Goal: Navigation & Orientation: Find specific page/section

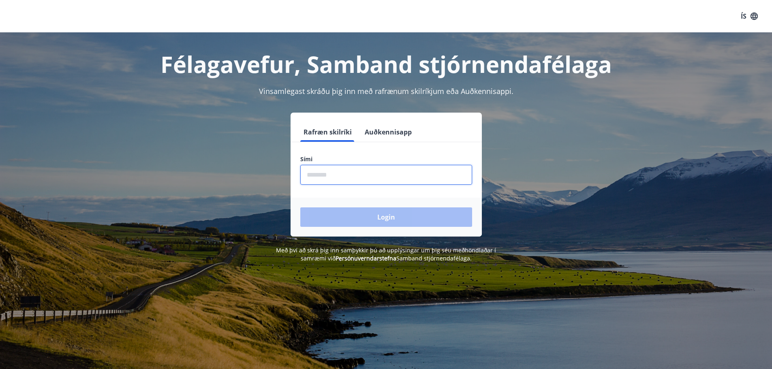
click at [358, 179] on input "phone" at bounding box center [386, 175] width 172 height 20
type input "********"
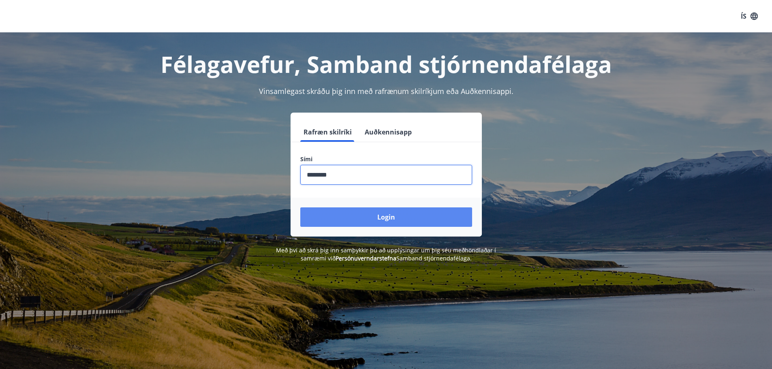
click at [374, 220] on button "Login" at bounding box center [386, 217] width 172 height 19
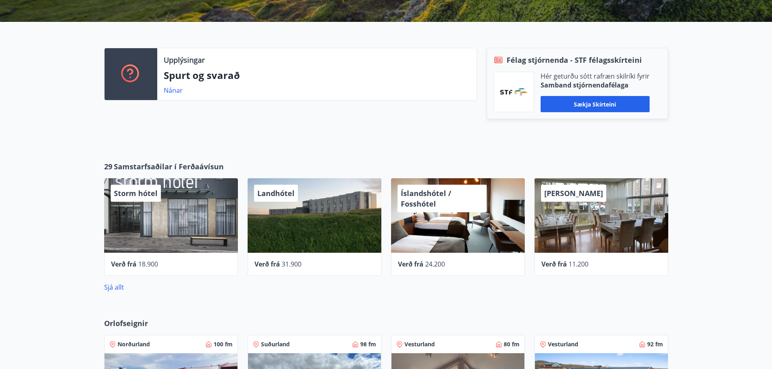
scroll to position [243, 0]
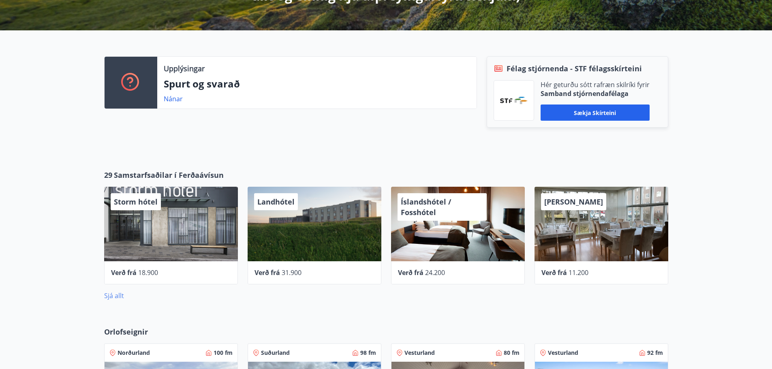
click at [114, 296] on link "Sjá allt" at bounding box center [114, 295] width 20 height 9
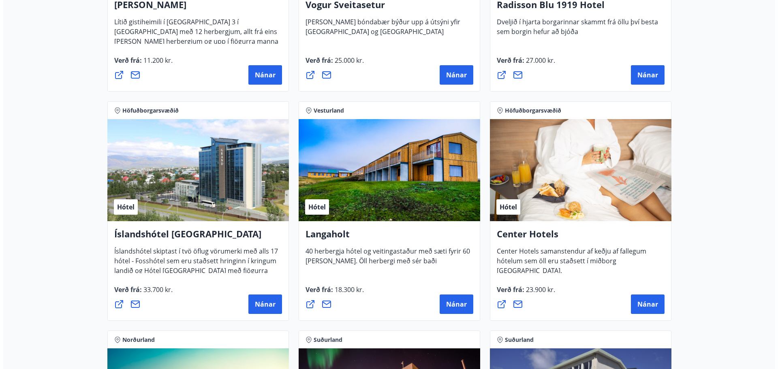
scroll to position [1662, 0]
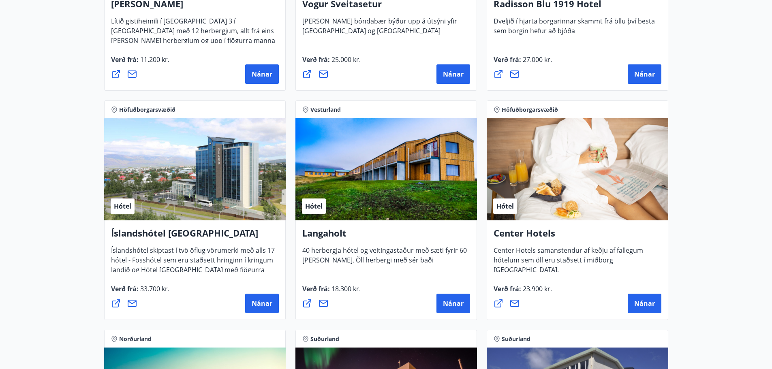
drag, startPoint x: 255, startPoint y: 300, endPoint x: 186, endPoint y: 236, distance: 94.4
click at [186, 236] on h4 "Íslandshótel Reykjavík" at bounding box center [195, 236] width 168 height 19
click at [253, 305] on span "Nánar" at bounding box center [262, 303] width 21 height 9
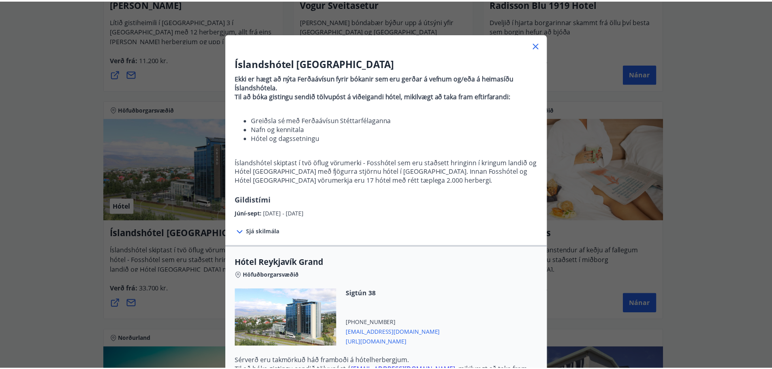
scroll to position [0, 0]
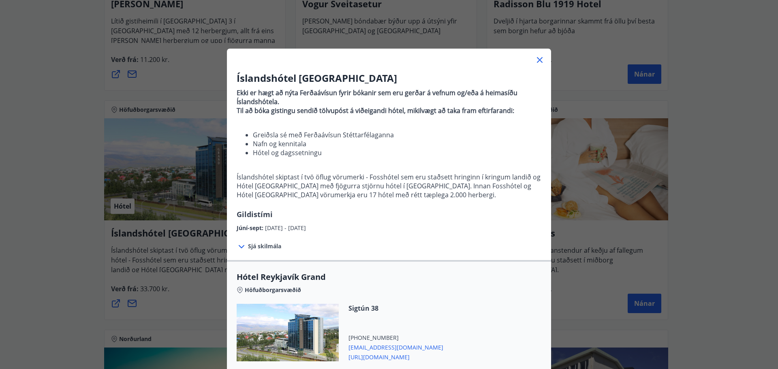
click at [536, 57] on icon at bounding box center [540, 60] width 10 height 10
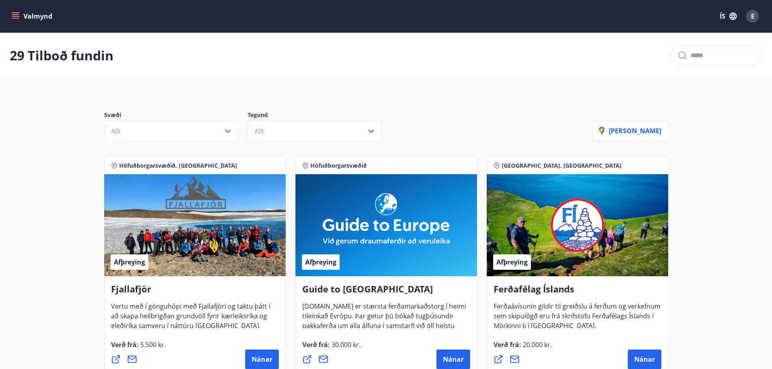
click at [13, 12] on icon "menu" at bounding box center [15, 16] width 8 height 8
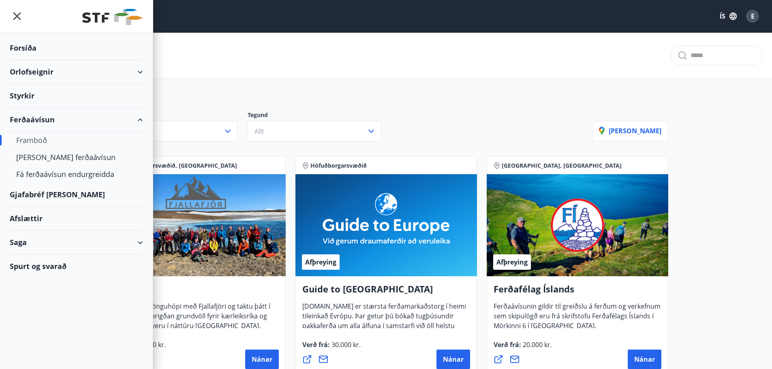
click at [34, 137] on div "Framboð" at bounding box center [76, 140] width 120 height 17
click at [40, 193] on div "Gjafabréf og kort" at bounding box center [76, 195] width 133 height 24
click at [33, 74] on div "Orlofseignir" at bounding box center [76, 72] width 133 height 24
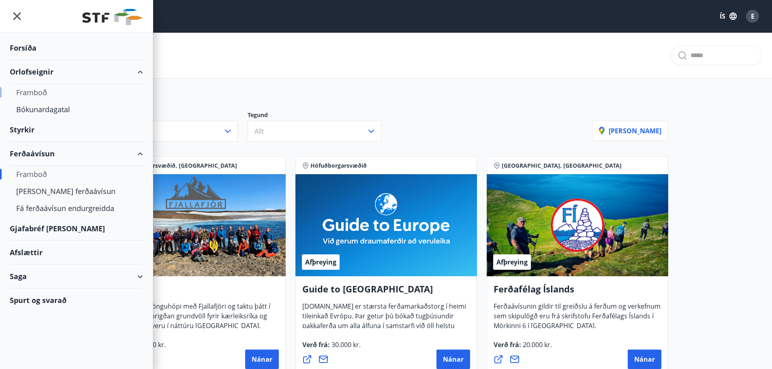
click at [31, 91] on div "Framboð" at bounding box center [76, 92] width 120 height 17
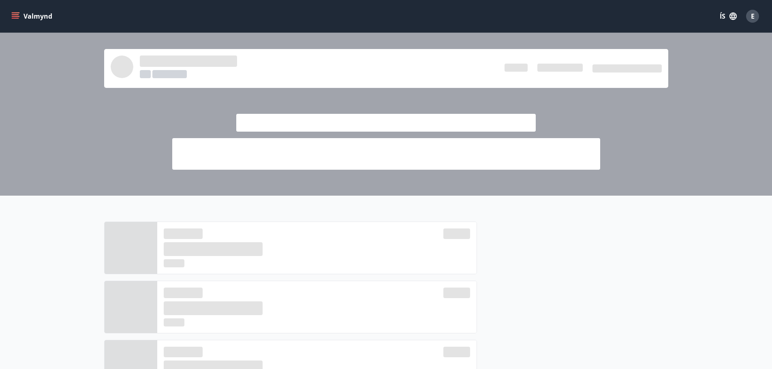
click at [750, 15] on div "E" at bounding box center [752, 16] width 13 height 13
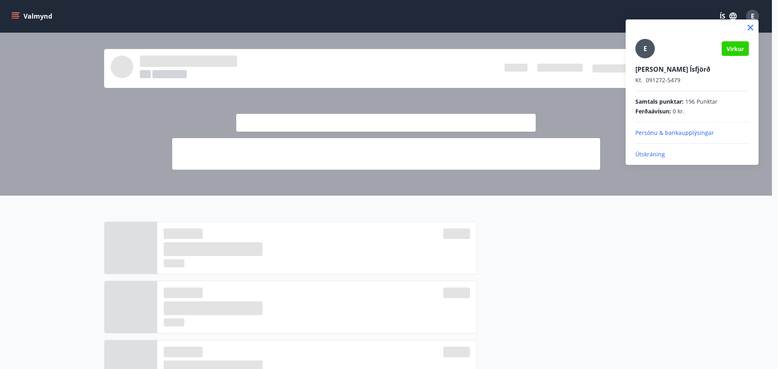
click at [655, 152] on p "Útskráning" at bounding box center [692, 154] width 113 height 8
